Goal: Task Accomplishment & Management: Manage account settings

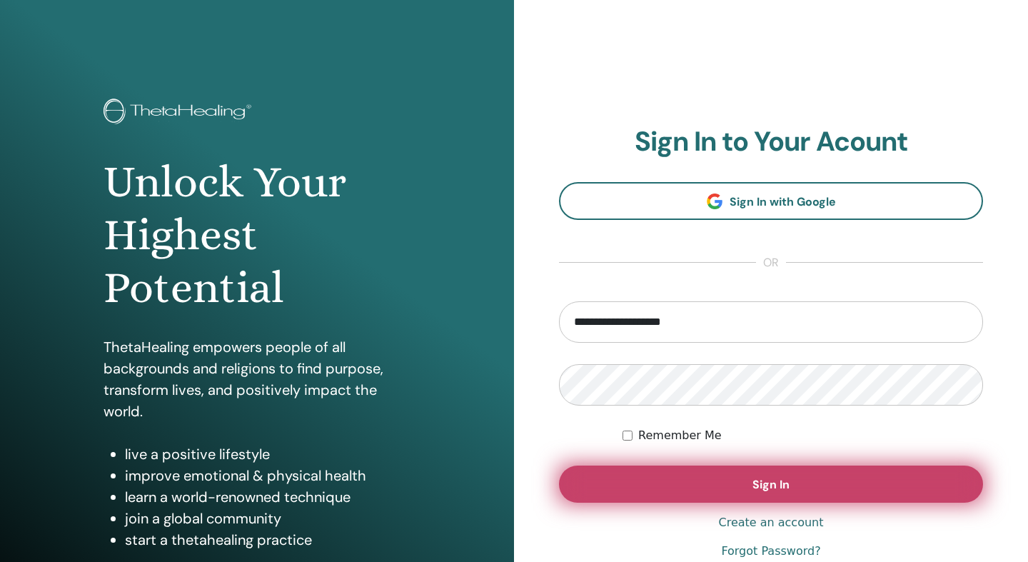
type input "**********"
click at [722, 490] on button "Sign In" at bounding box center [771, 483] width 424 height 37
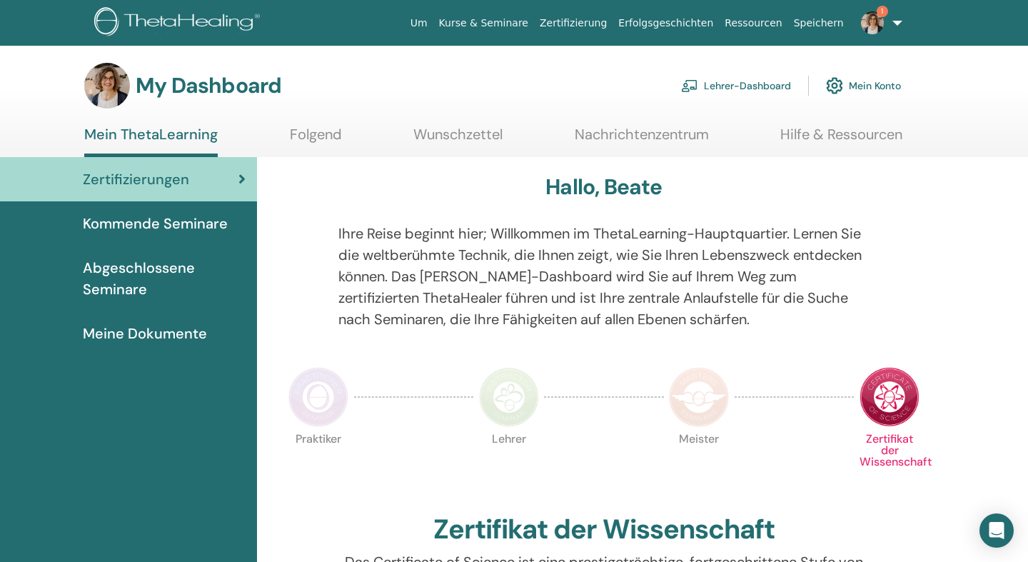
click at [876, 23] on img at bounding box center [872, 22] width 23 height 23
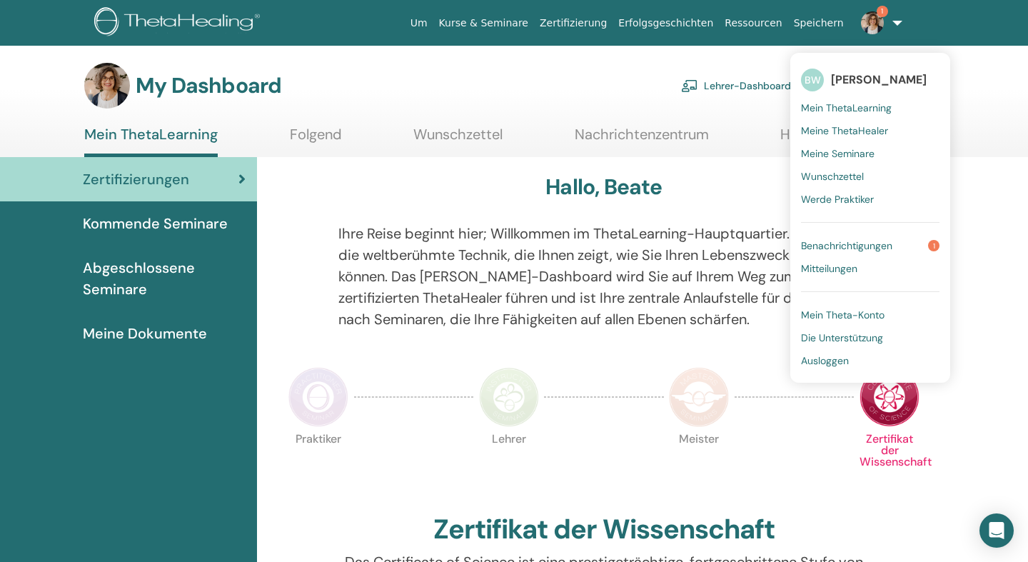
click at [837, 243] on span "Benachrichtigungen" at bounding box center [846, 245] width 91 height 13
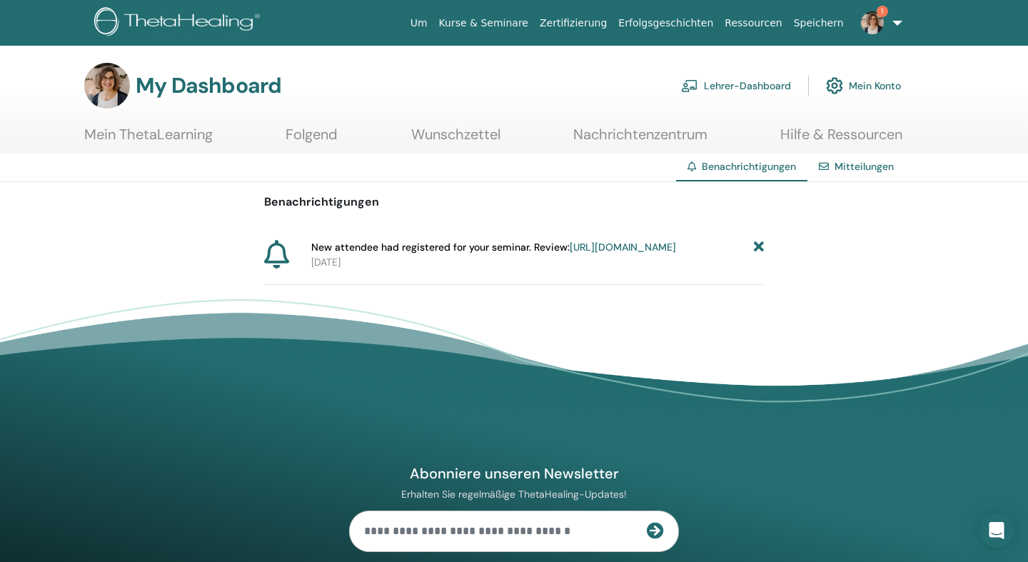
click at [661, 247] on link "https://member.thetahealing.com/instructor/seminar/349558/attendees" at bounding box center [623, 247] width 106 height 13
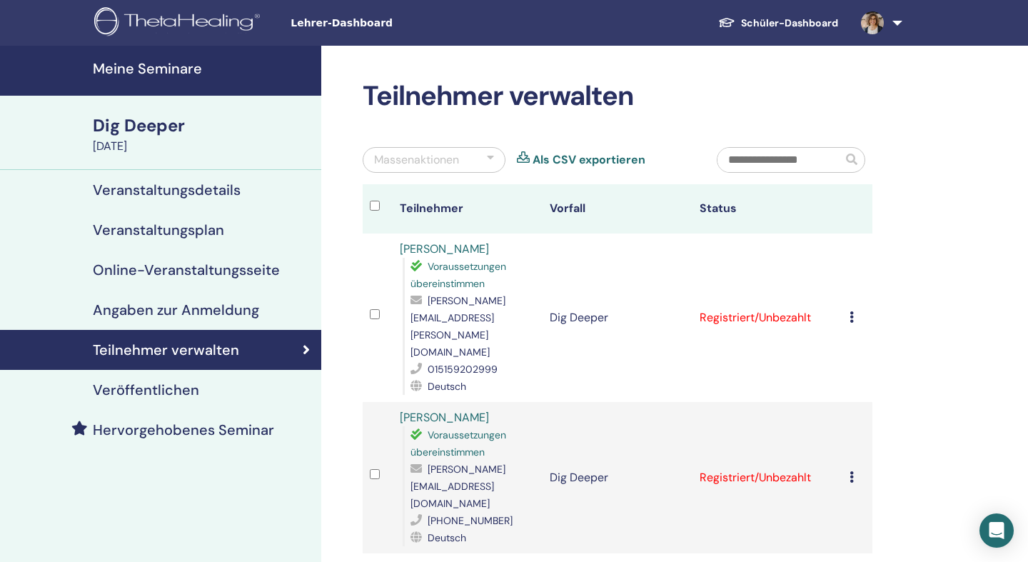
click at [854, 311] on icon at bounding box center [852, 316] width 4 height 11
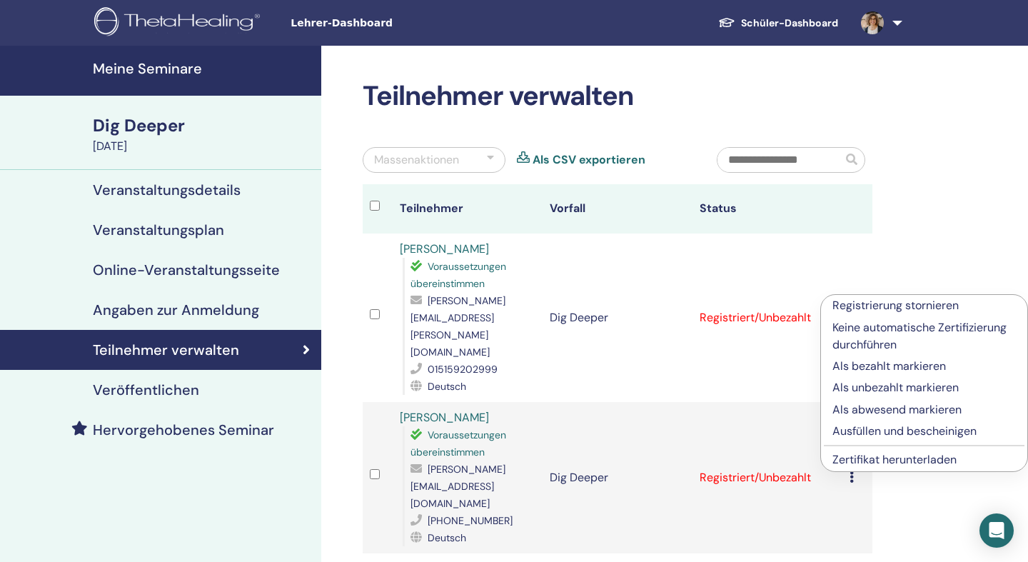
click at [855, 364] on p "Als bezahlt markieren" at bounding box center [923, 366] width 183 height 17
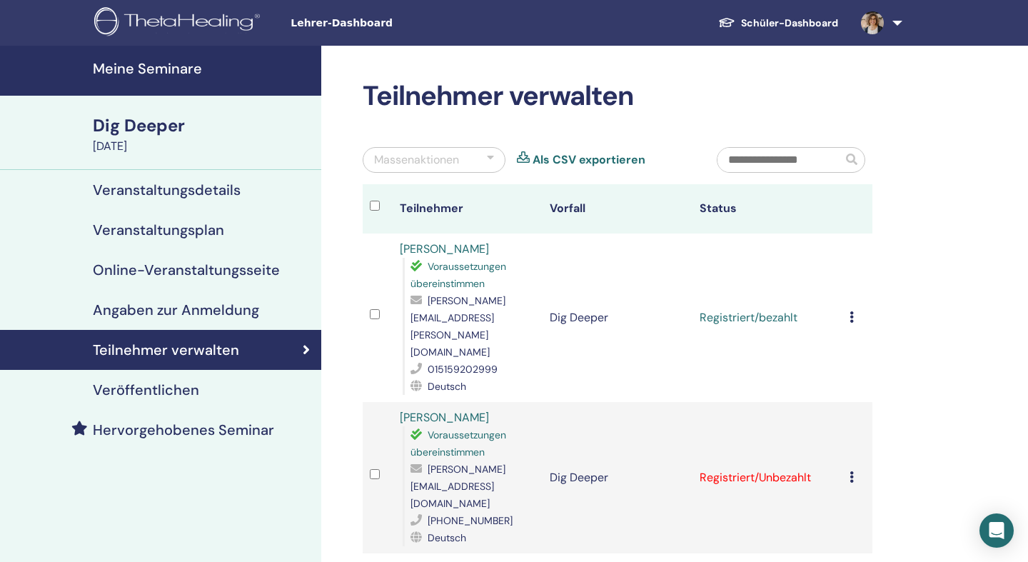
click at [854, 471] on icon at bounding box center [852, 476] width 4 height 11
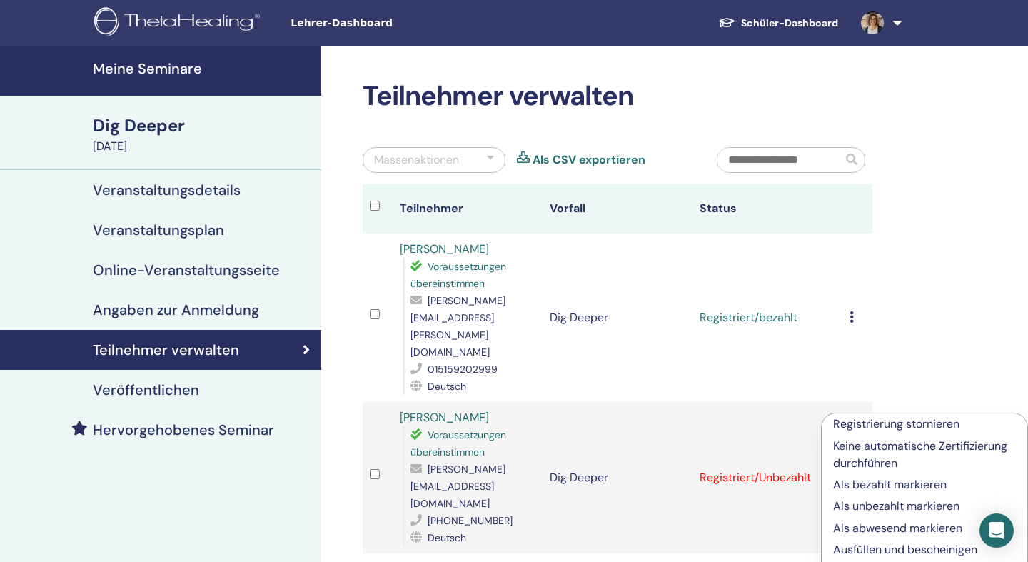
click at [853, 489] on p "Als bezahlt markieren" at bounding box center [924, 484] width 183 height 17
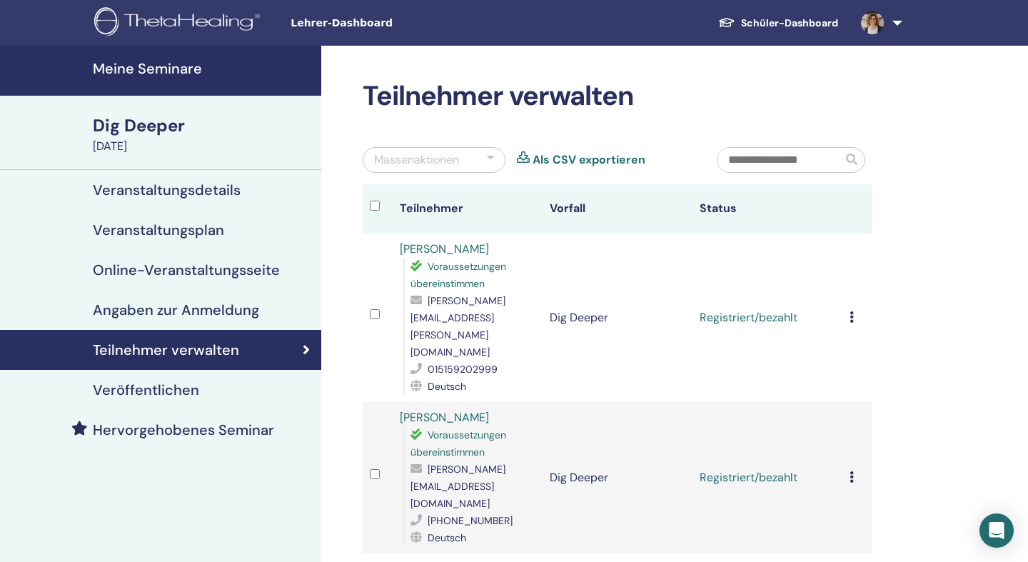
click at [854, 311] on icon at bounding box center [852, 316] width 4 height 11
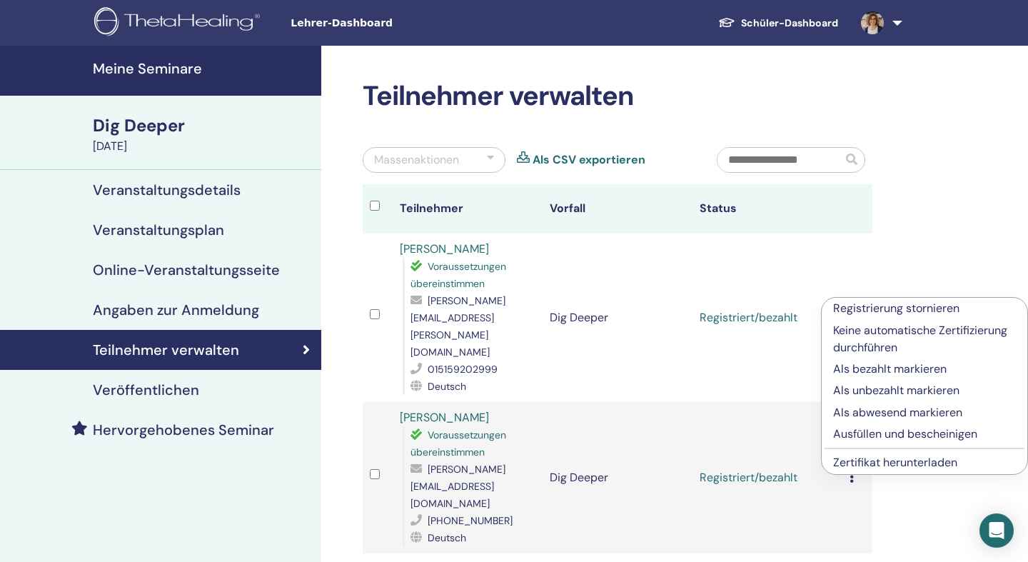
click at [169, 74] on h4 "Meine Seminare" at bounding box center [203, 68] width 220 height 17
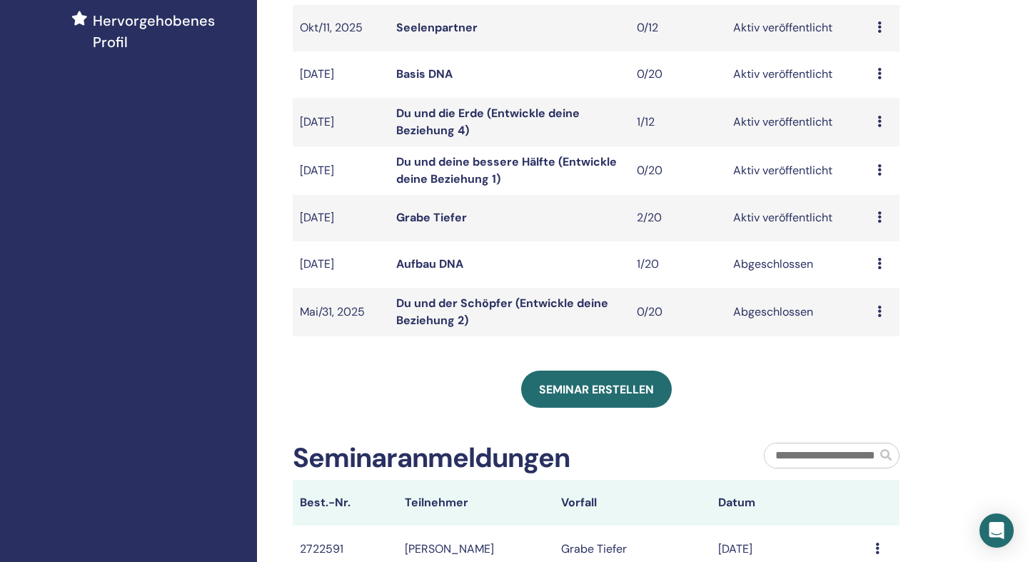
scroll to position [404, 0]
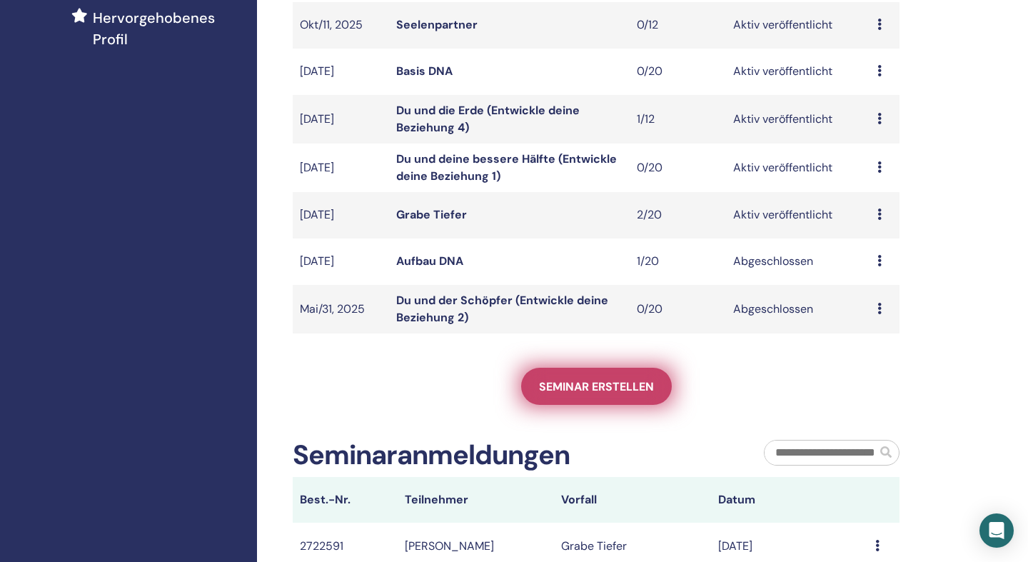
click at [603, 381] on span "Seminar erstellen" at bounding box center [596, 386] width 115 height 15
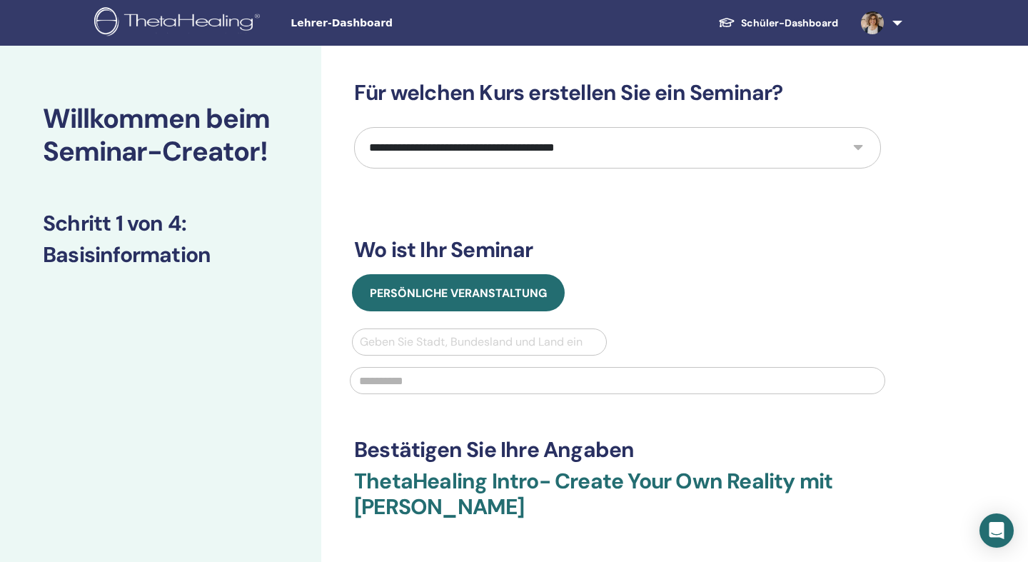
select select "*"
click option "**********" at bounding box center [0, 0] width 0 height 0
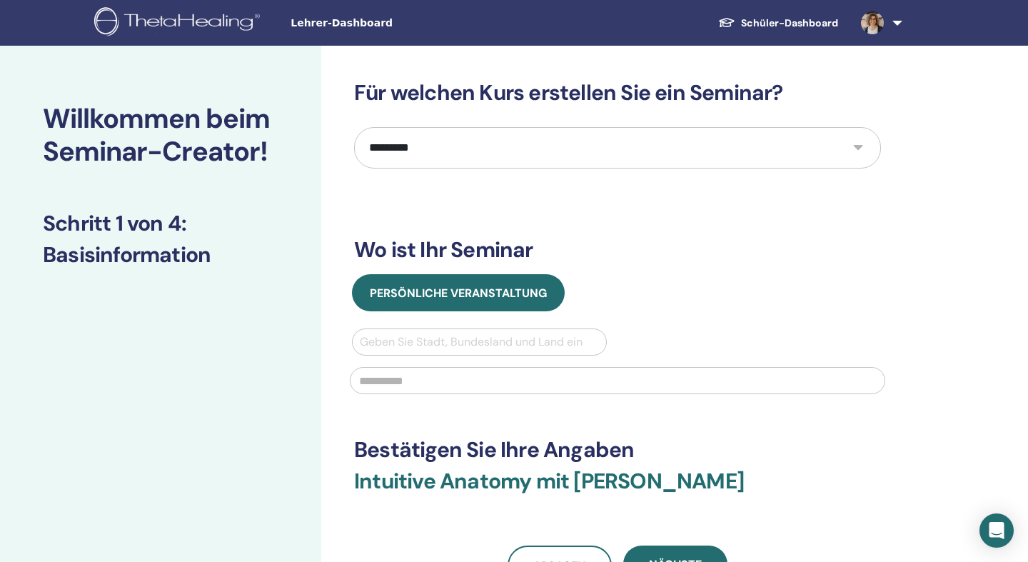
click at [902, 21] on link at bounding box center [879, 23] width 59 height 46
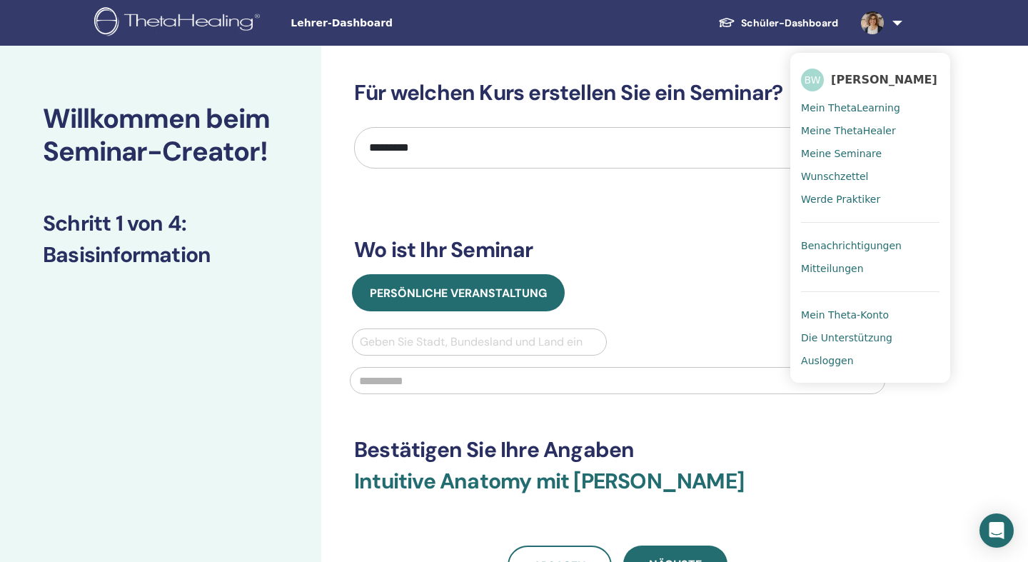
click at [813, 366] on span "Ausloggen" at bounding box center [827, 360] width 52 height 13
